Goal: Use online tool/utility: Utilize a website feature to perform a specific function

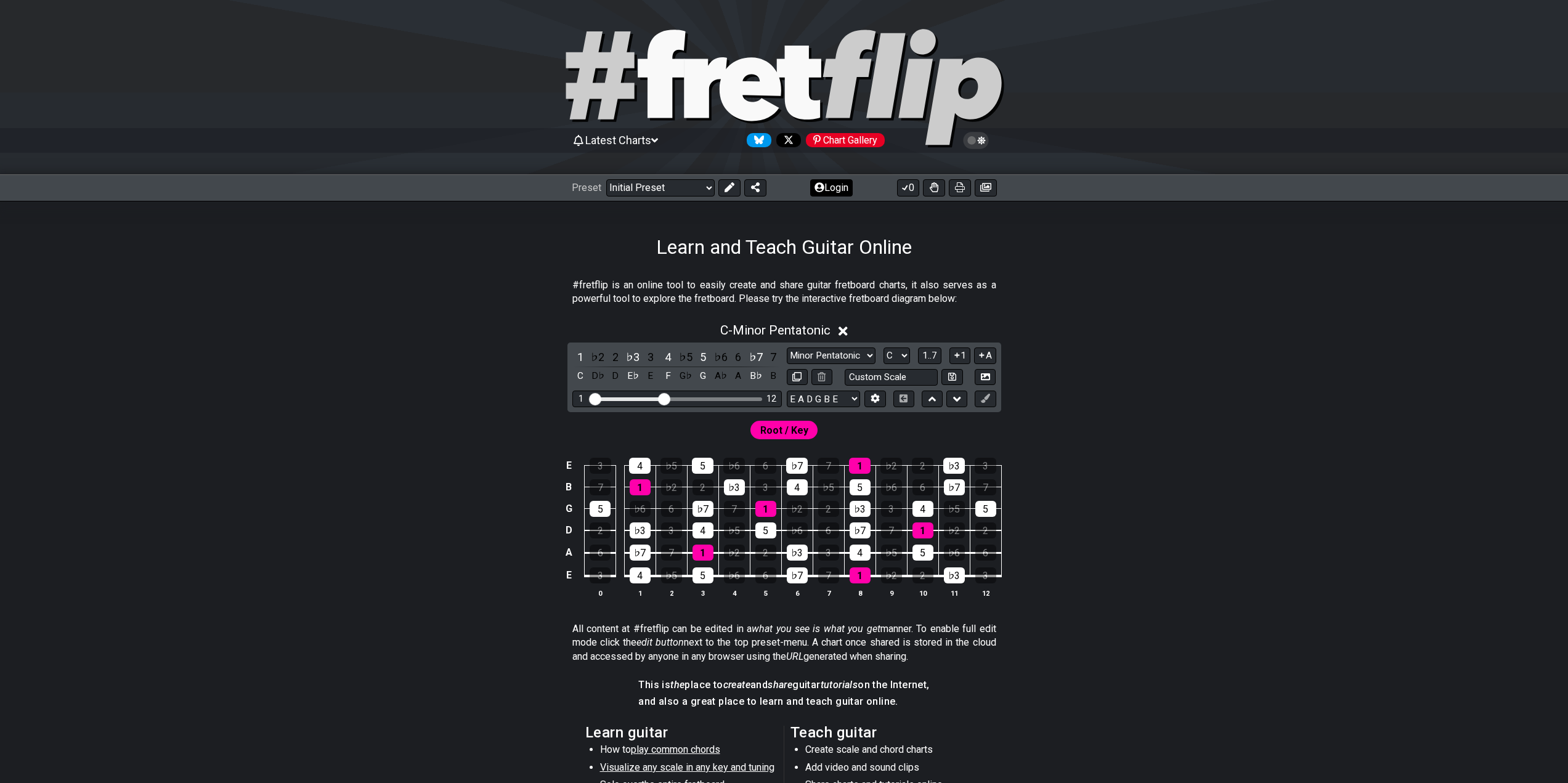
click at [817, 187] on icon at bounding box center [819, 187] width 10 height 10
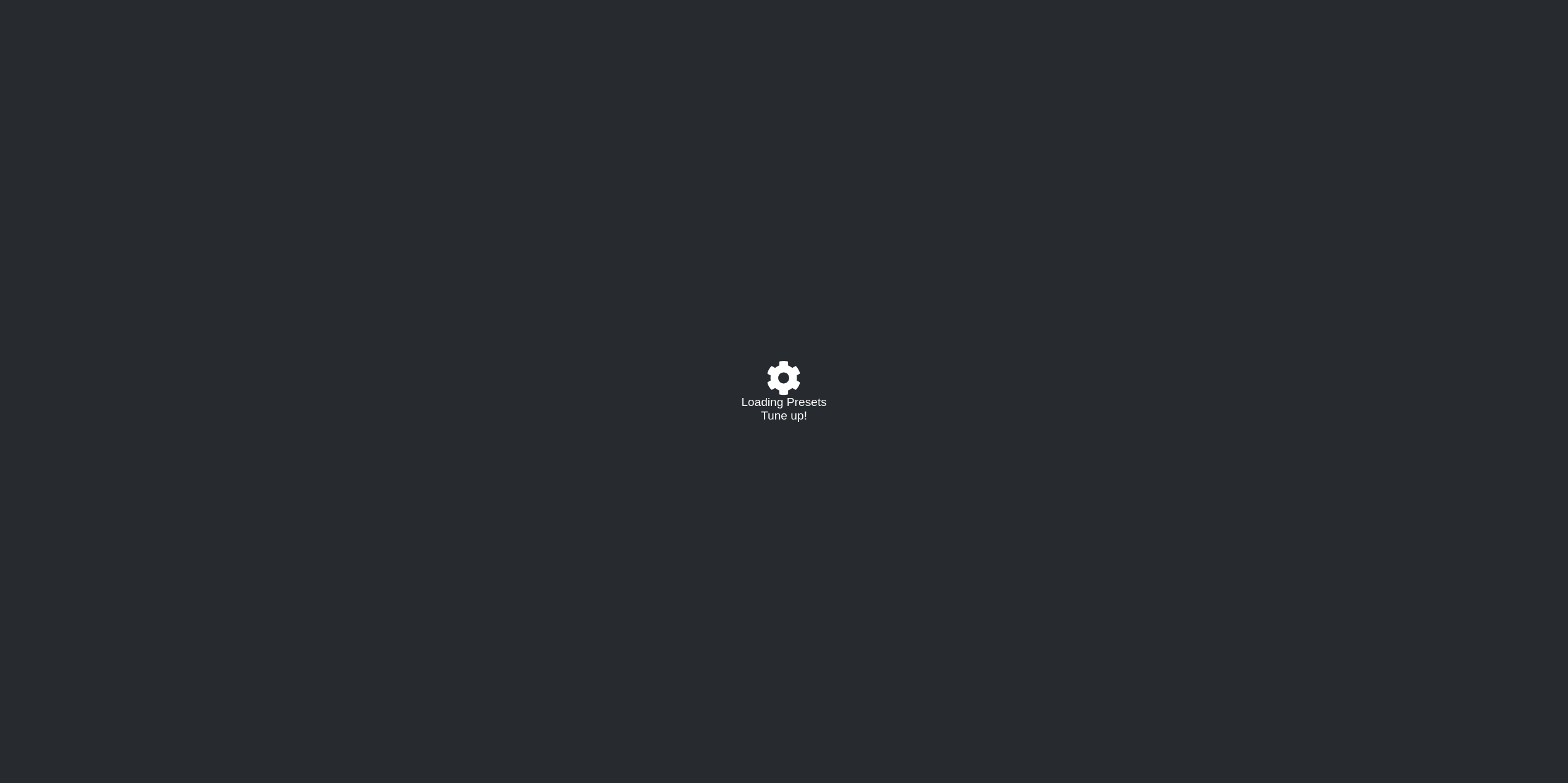
select select "C"
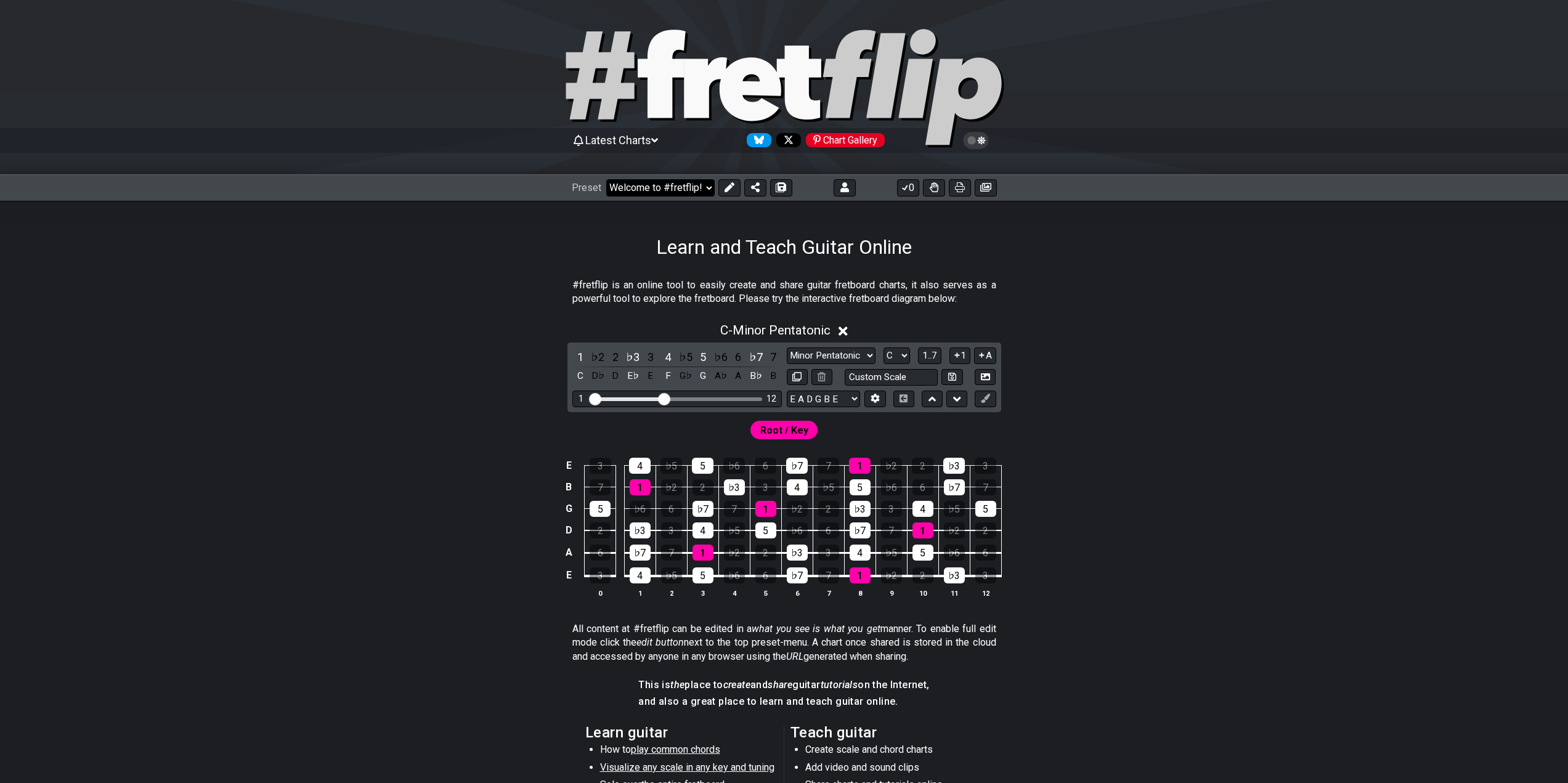
click at [680, 190] on select "Welcome to #fretflip! Initial Preset Custom Preset Learn and Teach Guitar Onlin…" at bounding box center [660, 187] width 109 height 17
click at [606, 179] on select "Welcome to #fretflip! Initial Preset Custom Preset Learn and Teach Guitar Onlin…" at bounding box center [660, 187] width 109 height 17
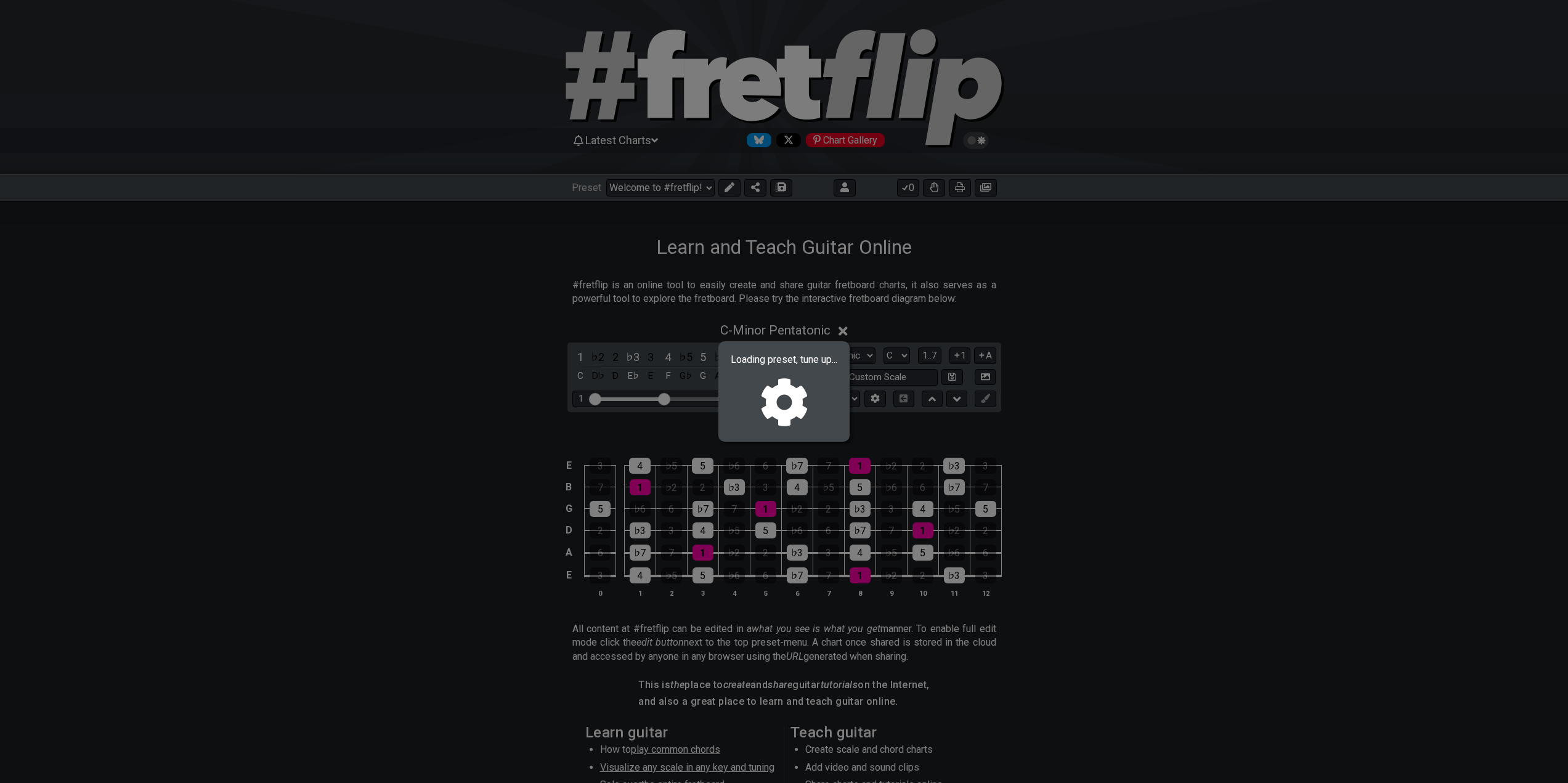
select select "/02MXTBB3"
select select "Minor / Aeolian"
select select "B E A D G B E"
select select "C"
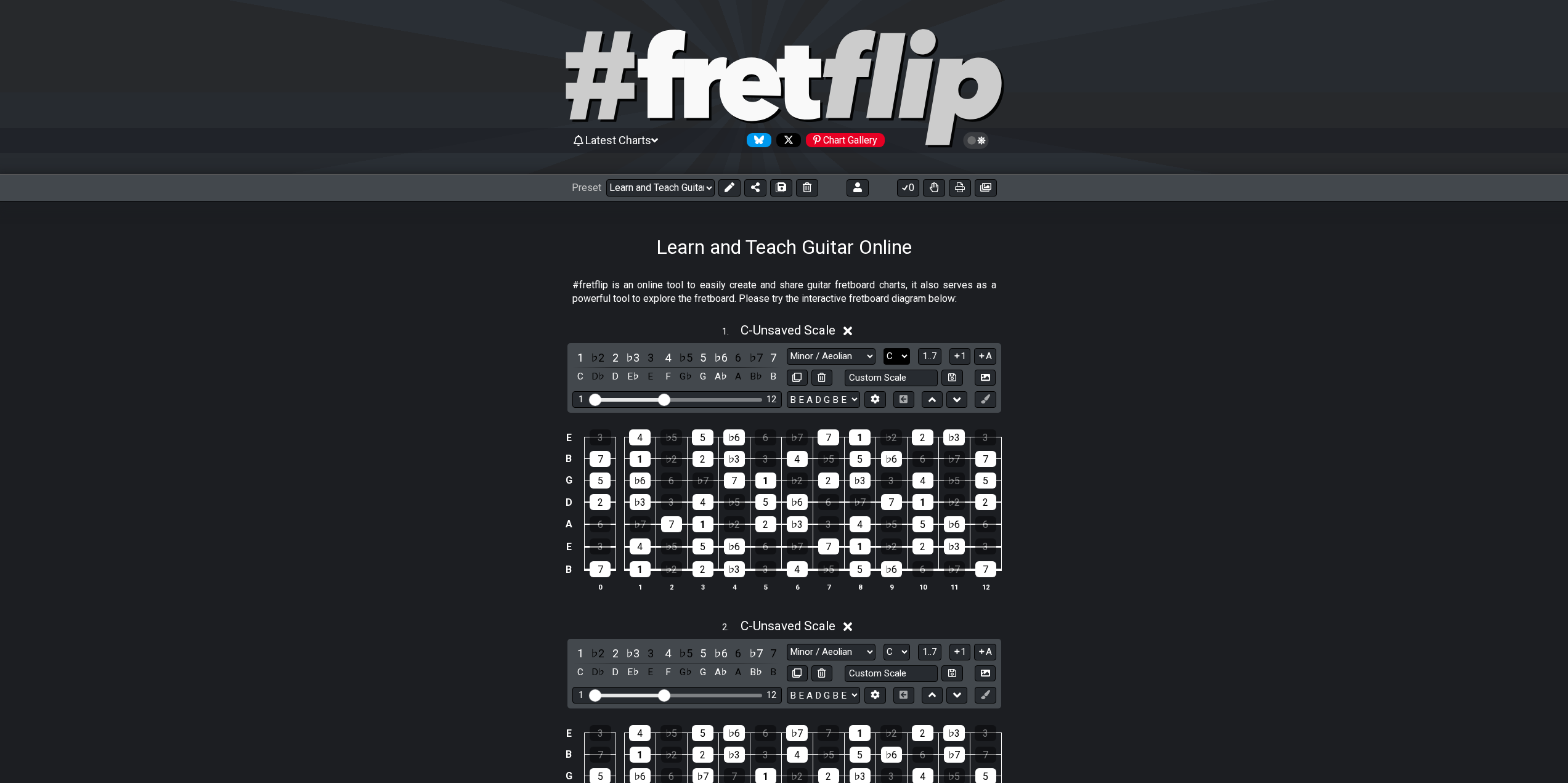
click at [892, 356] on select "A♭ A A♯ B♭ B C C♯ D♭ D D♯ E♭ E F F♯ G♭ G G♯" at bounding box center [896, 356] width 27 height 17
select select "B"
click at [884, 348] on select "A♭ A A♯ B♭ B C C♯ D♭ D D♯ E♭ E F F♯ G♭ G G♯" at bounding box center [896, 356] width 27 height 17
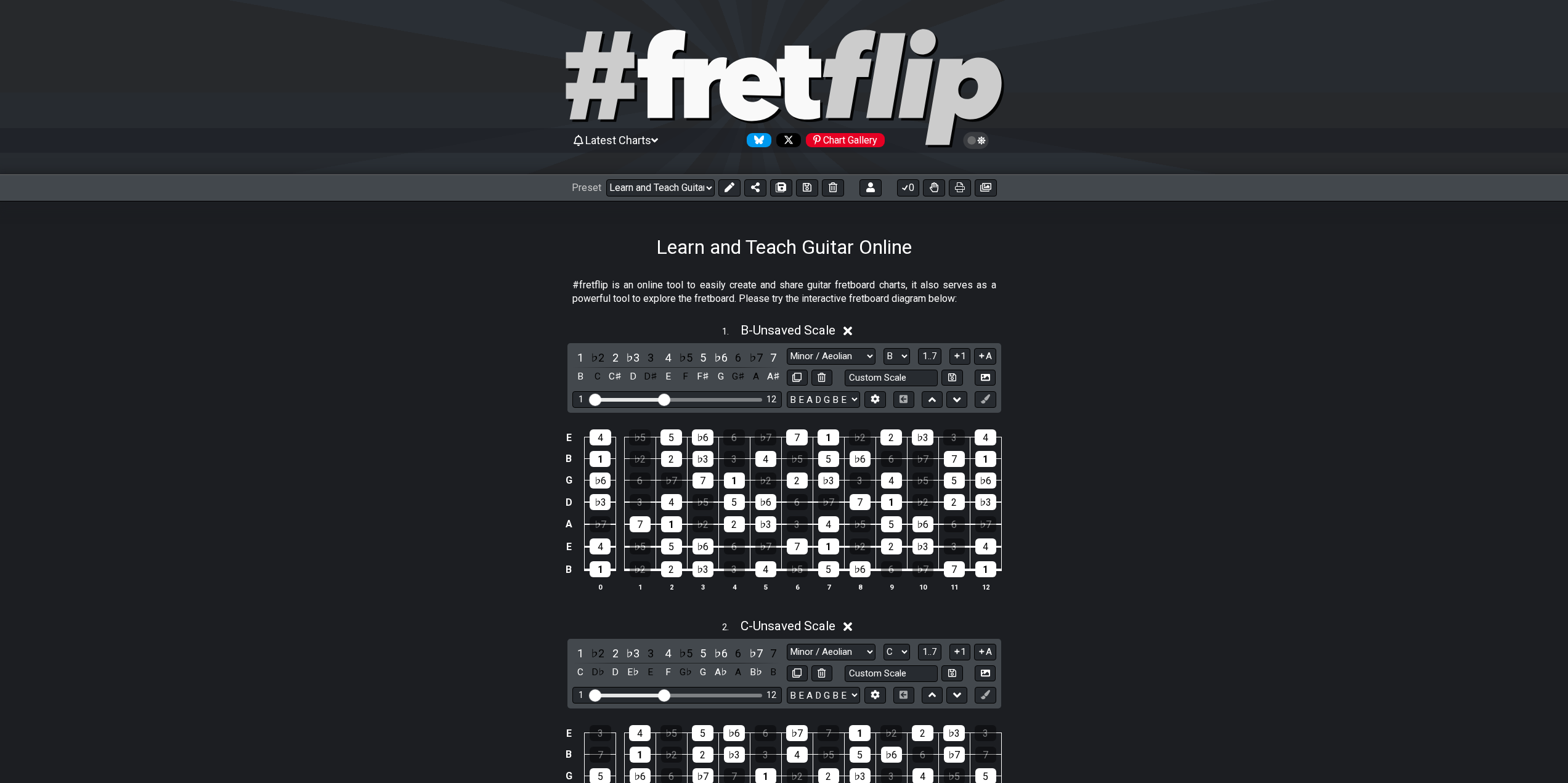
scroll to position [247, 0]
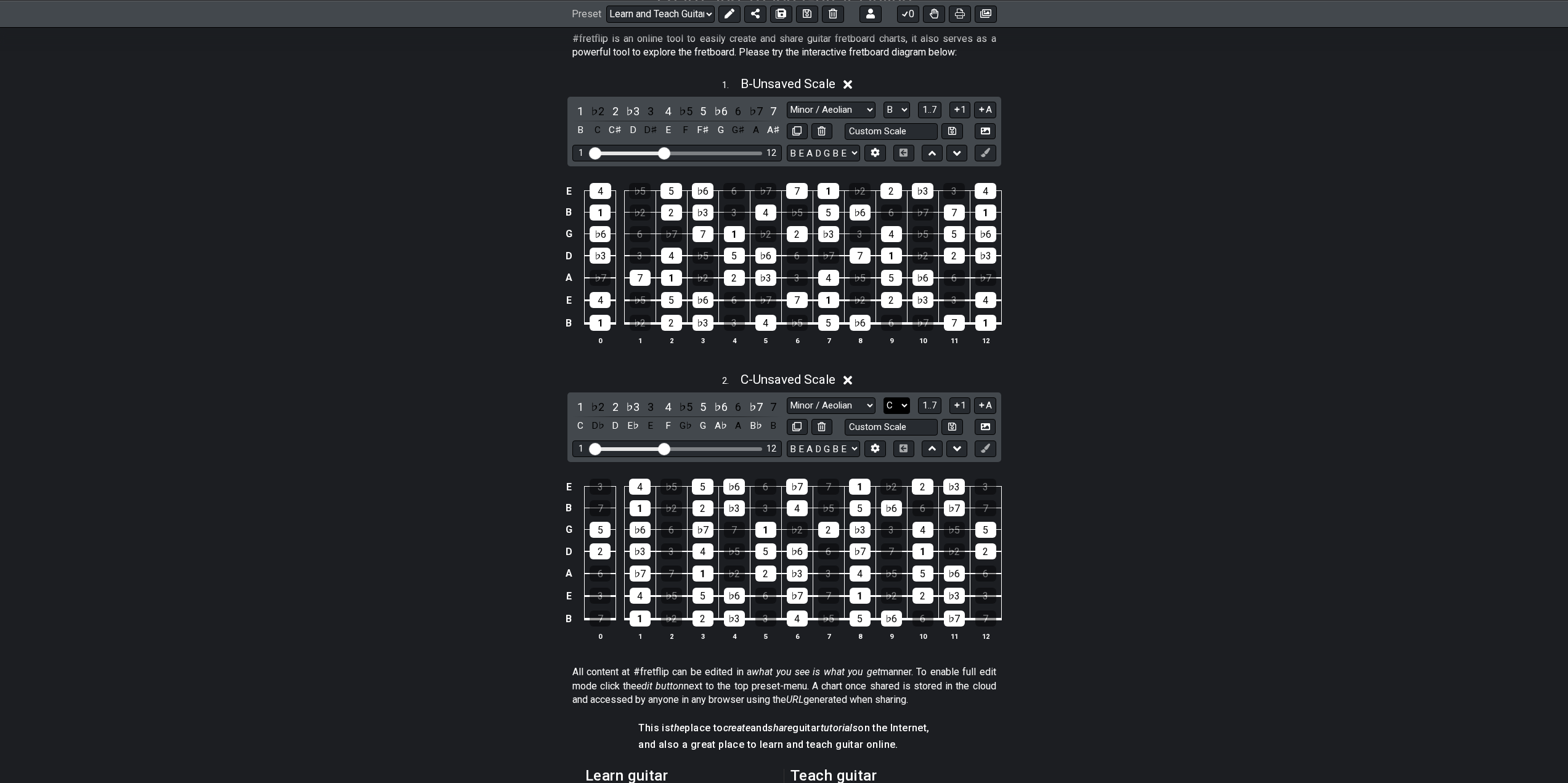
click at [896, 406] on select "A♭ A A♯ B♭ B C C♯ D♭ D D♯ E♭ E F F♯ G♭ G G♯" at bounding box center [896, 406] width 27 height 17
select select "B"
click at [884, 398] on select "A♭ A A♯ B♭ B C C♯ D♭ D D♯ E♭ E F F♯ G♭ G G♯" at bounding box center [896, 406] width 27 height 17
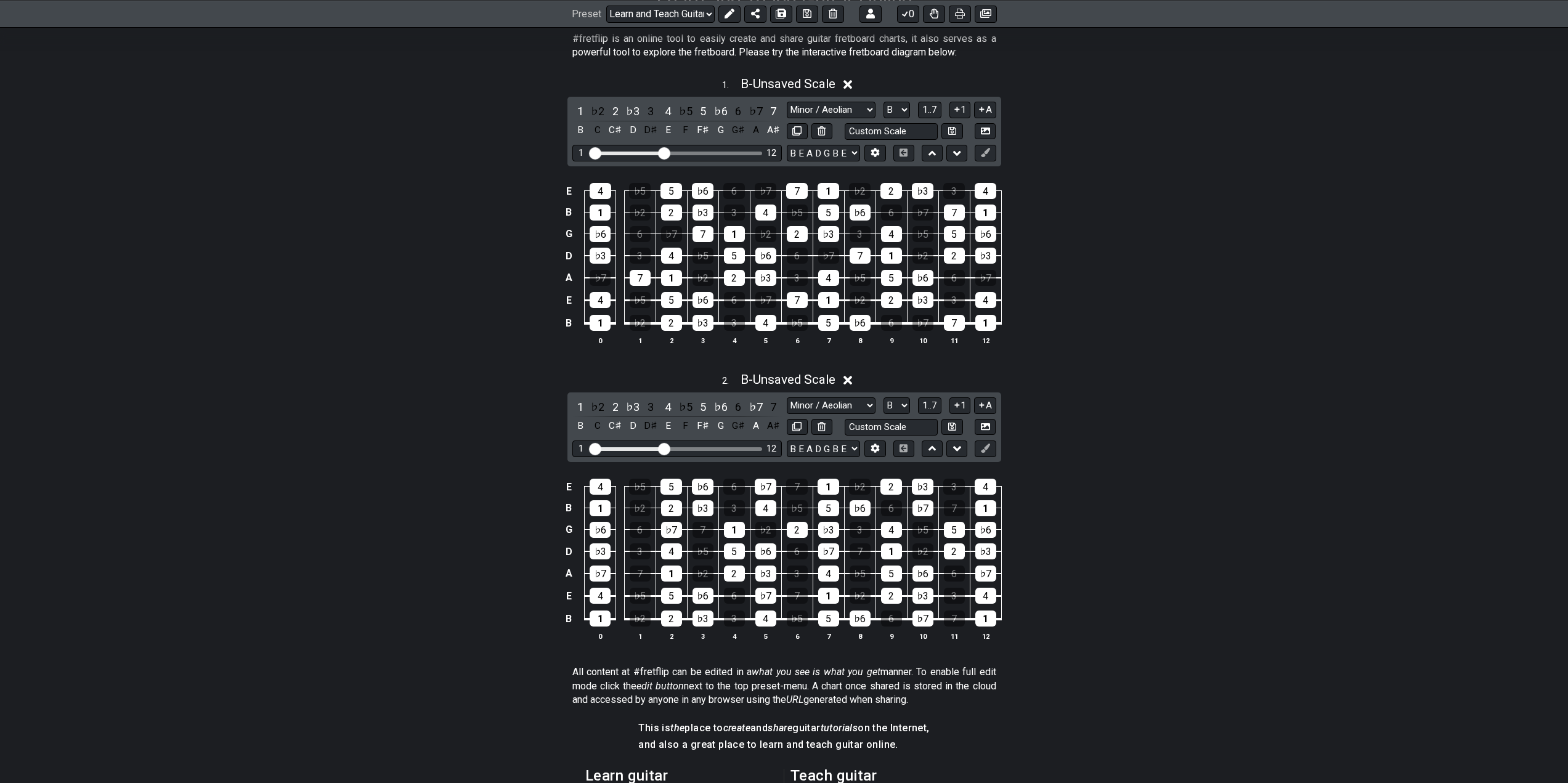
scroll to position [123, 0]
